Goal: Transaction & Acquisition: Purchase product/service

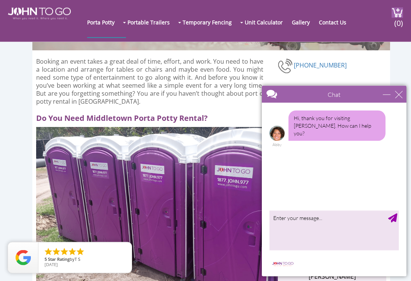
scroll to position [91, 0]
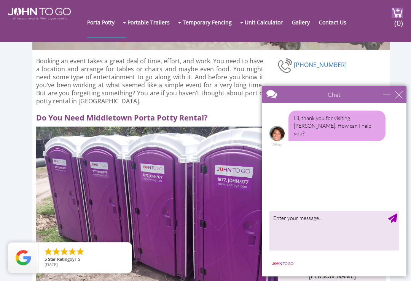
click at [406, 93] on div "Chat" at bounding box center [334, 94] width 145 height 17
click at [401, 97] on div "close" at bounding box center [399, 95] width 8 height 8
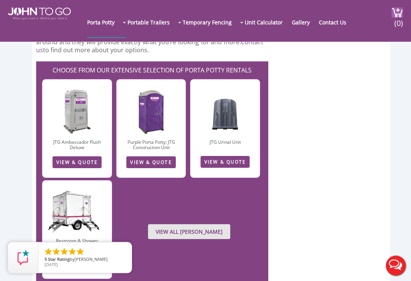
scroll to position [1864, 0]
click at [196, 224] on link "VIEW ALL PORTA JOHN RENTALS" at bounding box center [189, 231] width 82 height 15
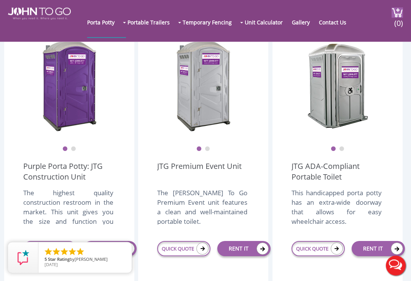
scroll to position [204, 0]
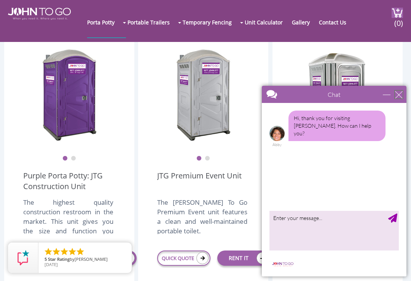
click at [401, 97] on div "close" at bounding box center [399, 95] width 8 height 8
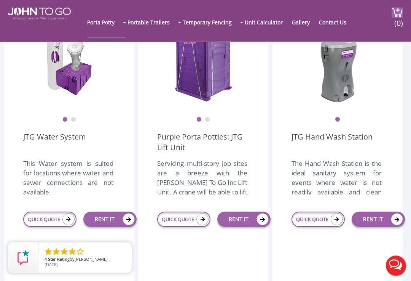
scroll to position [883, 0]
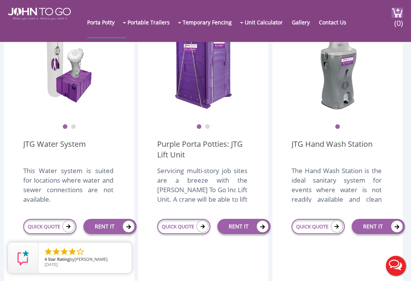
click at [186, 234] on link "QUICK QUOTE" at bounding box center [183, 226] width 53 height 15
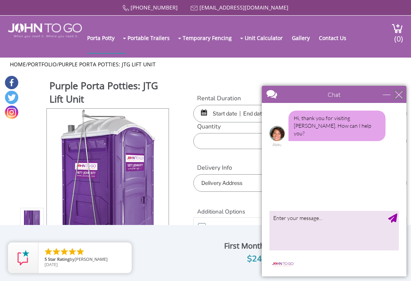
click at [400, 97] on div "close" at bounding box center [399, 95] width 8 height 8
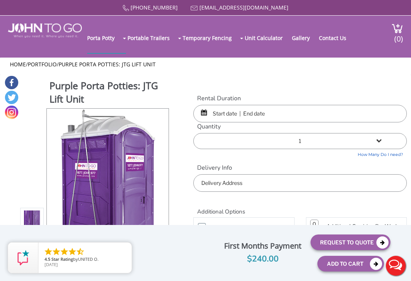
click at [277, 116] on input "text" at bounding box center [300, 114] width 214 height 18
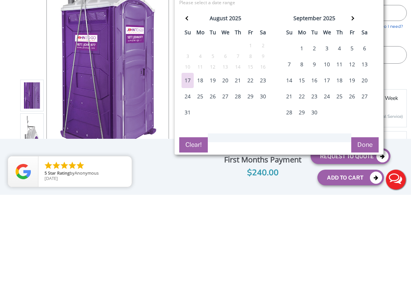
click at [368, 159] on div "20" at bounding box center [365, 166] width 12 height 15
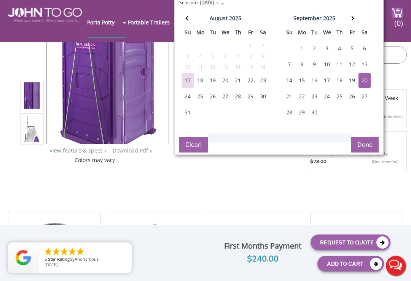
click at [292, 97] on div "21" at bounding box center [289, 96] width 12 height 15
type input "09/20/2025 to 09/21/2025"
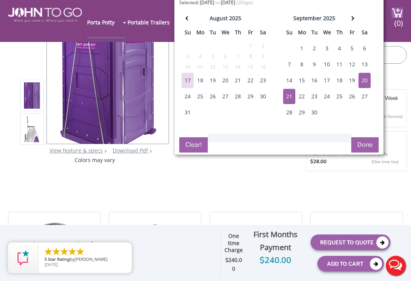
click at [365, 146] on button "Done" at bounding box center [364, 144] width 27 height 15
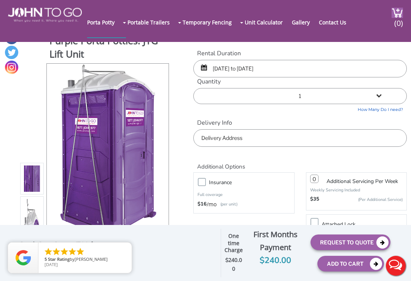
scroll to position [0, 0]
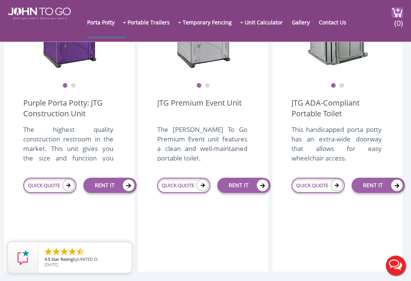
scroll to position [277, 0]
click at [185, 192] on link "QUICK QUOTE" at bounding box center [183, 184] width 53 height 15
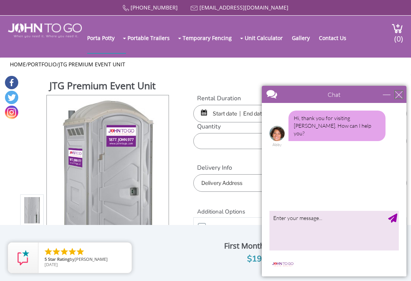
click at [401, 93] on div "close" at bounding box center [399, 95] width 8 height 8
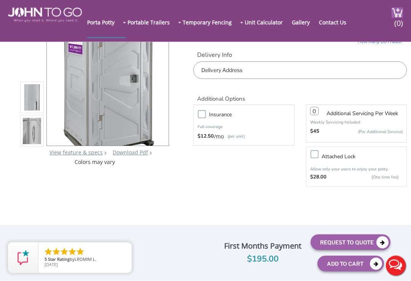
scroll to position [72, 0]
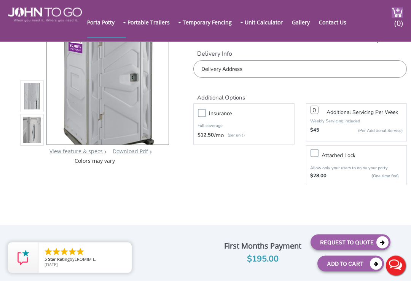
click at [384, 248] on icon at bounding box center [383, 242] width 12 height 12
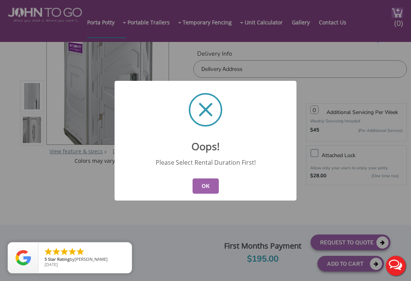
click at [387, 212] on div "Oops! Please Select Rental Duration First! OK" at bounding box center [205, 140] width 411 height 281
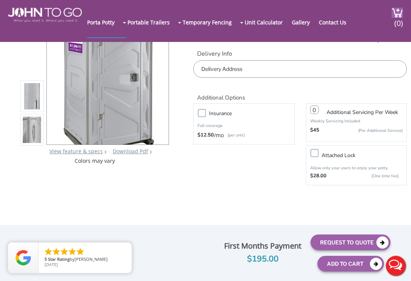
click at [398, 277] on button "Live Chat" at bounding box center [396, 265] width 30 height 30
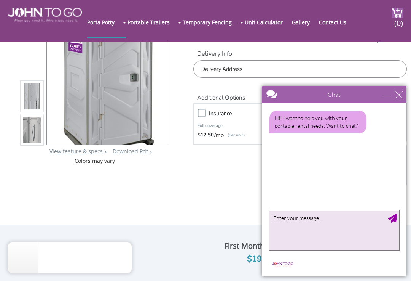
click at [286, 224] on textarea "type your message" at bounding box center [334, 230] width 129 height 40
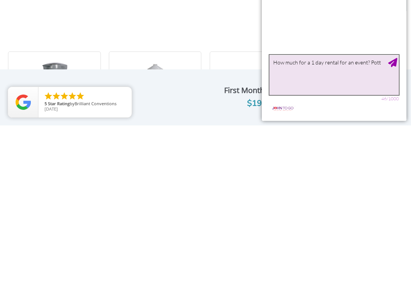
type textarea "How much for a 1 day rental for an event? Potty"
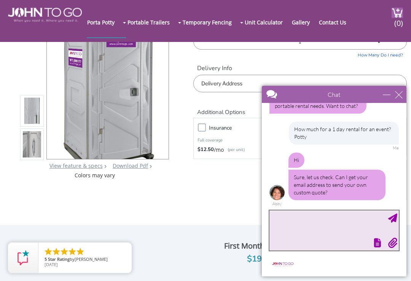
scroll to position [56, 0]
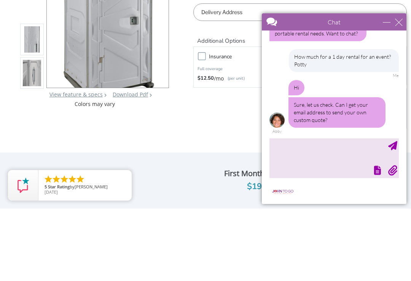
click at [82, 163] on link "View feature & specs" at bounding box center [76, 166] width 53 height 7
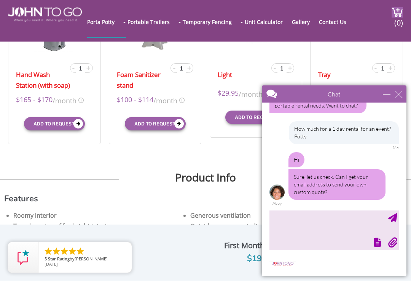
scroll to position [318, 0]
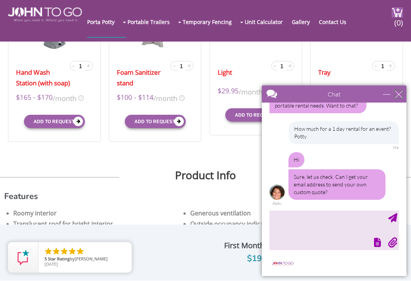
click at [400, 93] on div "close" at bounding box center [399, 94] width 8 height 8
type input "Continue Chat"
type input "End Chat"
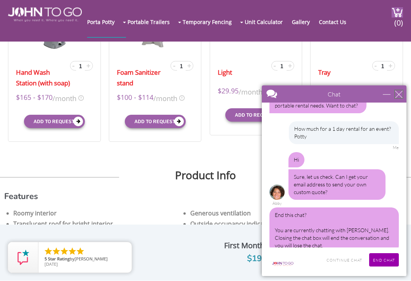
scroll to position [31, 0]
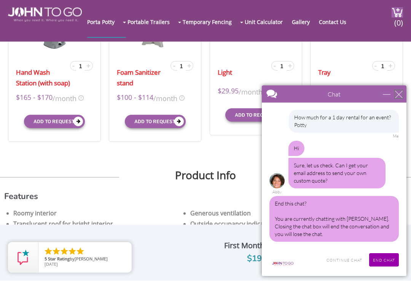
click at [400, 93] on div "close" at bounding box center [399, 94] width 8 height 8
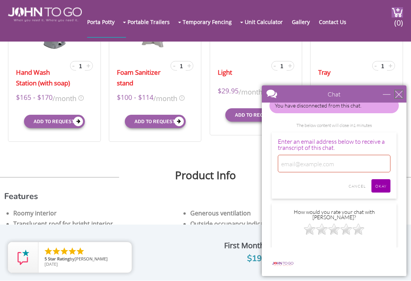
scroll to position [319, 0]
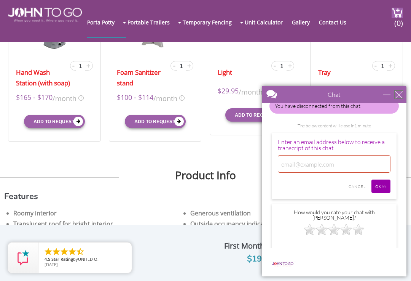
click at [403, 94] on div "close" at bounding box center [399, 95] width 8 height 8
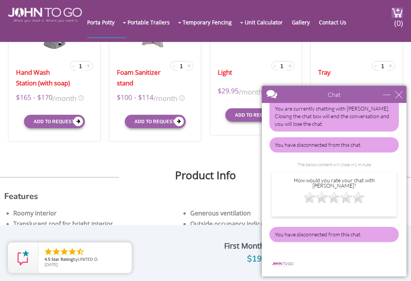
click at [337, 152] on div "You have disconnected from this chat." at bounding box center [334, 144] width 129 height 15
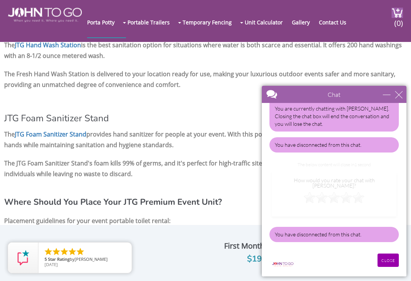
scroll to position [73, 0]
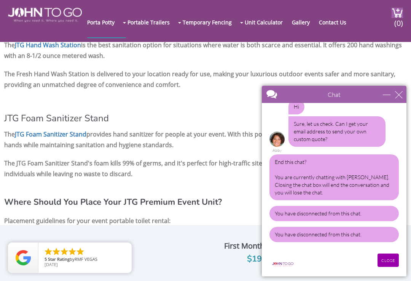
click at [406, 94] on div "Chat" at bounding box center [334, 94] width 145 height 17
click at [403, 92] on div "close" at bounding box center [399, 95] width 8 height 8
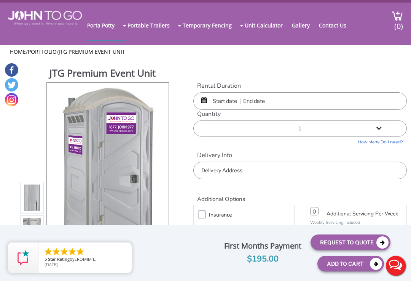
scroll to position [13, 0]
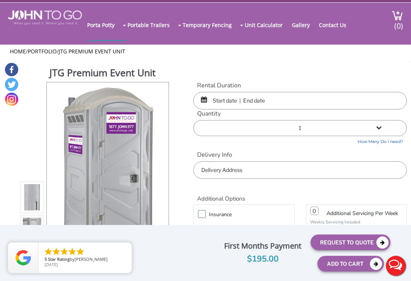
click at [218, 101] on input "text" at bounding box center [300, 101] width 214 height 18
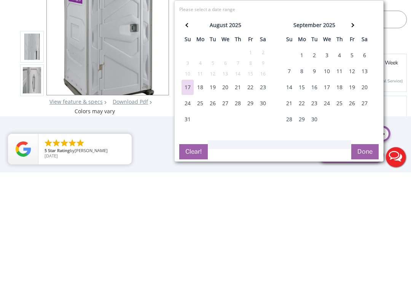
click at [290, 204] on div "21" at bounding box center [289, 211] width 12 height 15
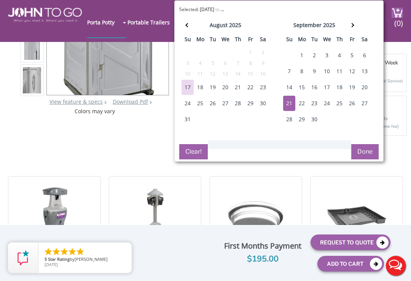
click at [196, 149] on button "Clear!" at bounding box center [193, 151] width 29 height 15
click at [195, 151] on button "Clear!" at bounding box center [193, 151] width 29 height 15
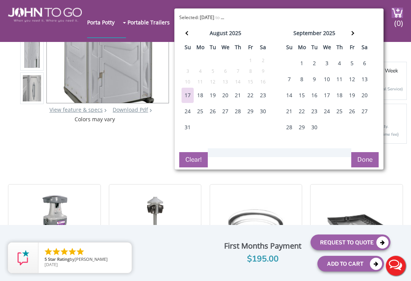
scroll to position [113, 0]
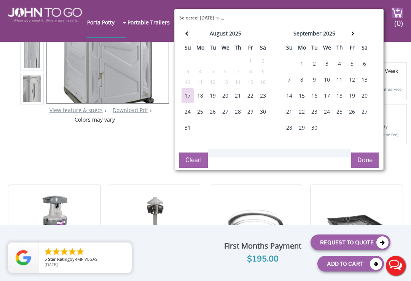
click at [290, 113] on div "21" at bounding box center [289, 111] width 12 height 15
type input "[DATE] to [DATE]"
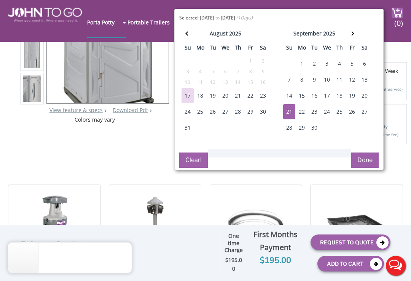
click at [366, 157] on button "Done" at bounding box center [364, 159] width 27 height 15
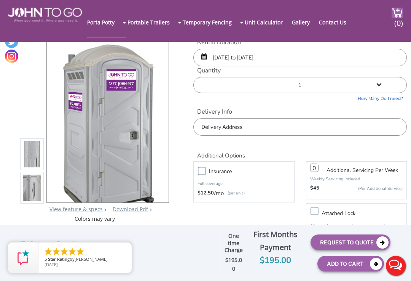
scroll to position [0, 0]
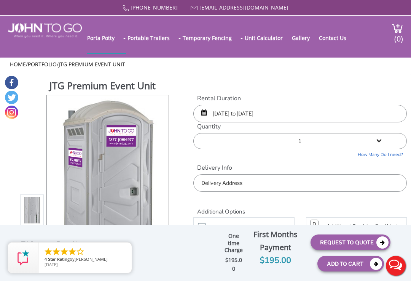
click at [220, 180] on input "text" at bounding box center [300, 183] width 214 height 18
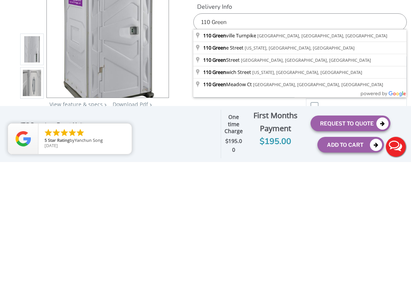
type input "[STREET_ADDRESS]"
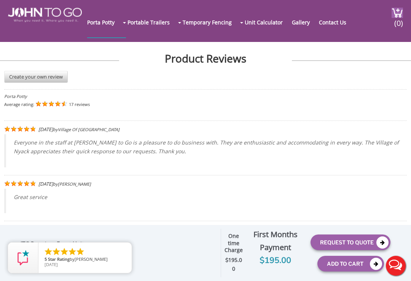
scroll to position [1487, 0]
